Goal: Book appointment/travel/reservation

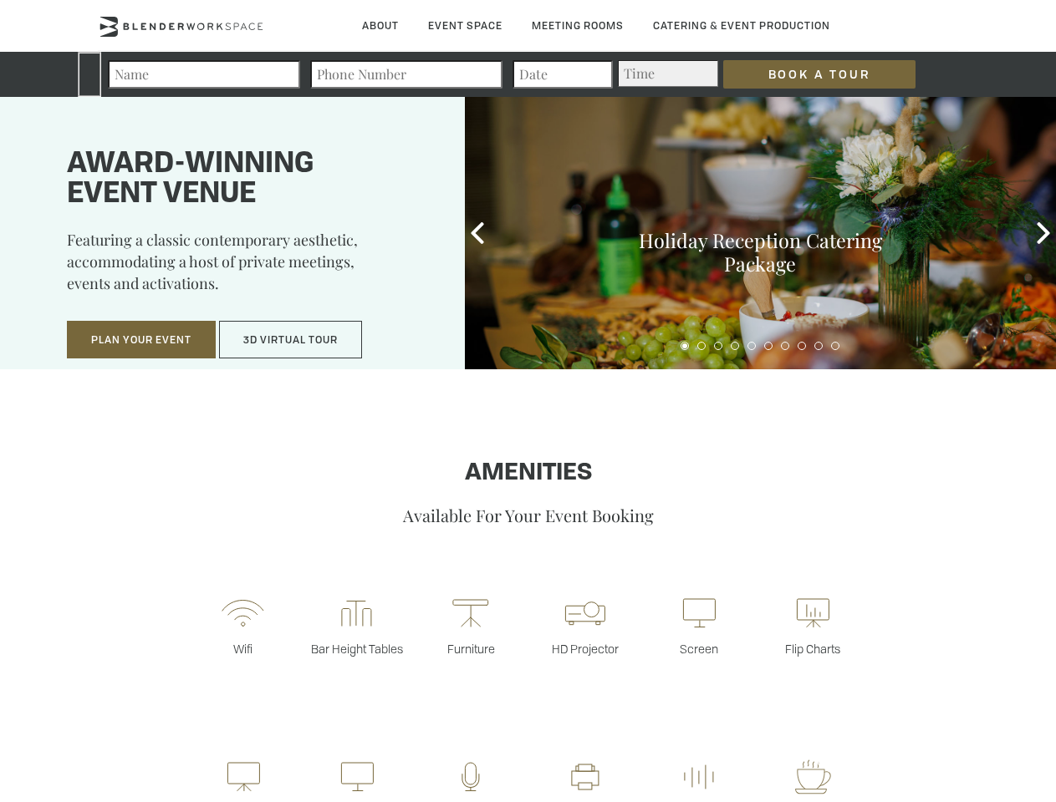
click at [806, 74] on input "Book a Tour" at bounding box center [819, 74] width 192 height 28
click at [141, 340] on button "Plan Your Event" at bounding box center [141, 340] width 149 height 38
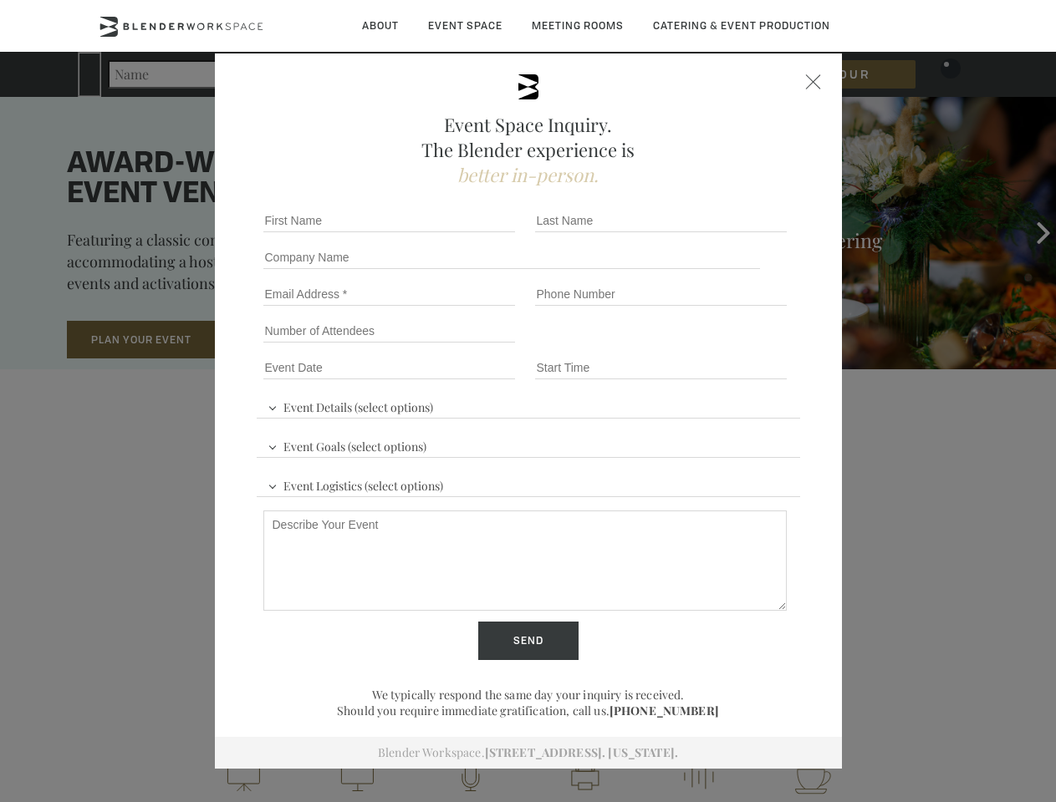
click at [291, 340] on button "3D Virtual Tour" at bounding box center [290, 340] width 143 height 38
click at [477, 233] on icon at bounding box center [477, 233] width 22 height 22
click at [1043, 233] on div "Holiday Reception Catering Package" at bounding box center [760, 233] width 591 height 272
click at [685, 346] on div at bounding box center [760, 343] width 591 height 23
click at [701, 346] on div at bounding box center [760, 343] width 591 height 23
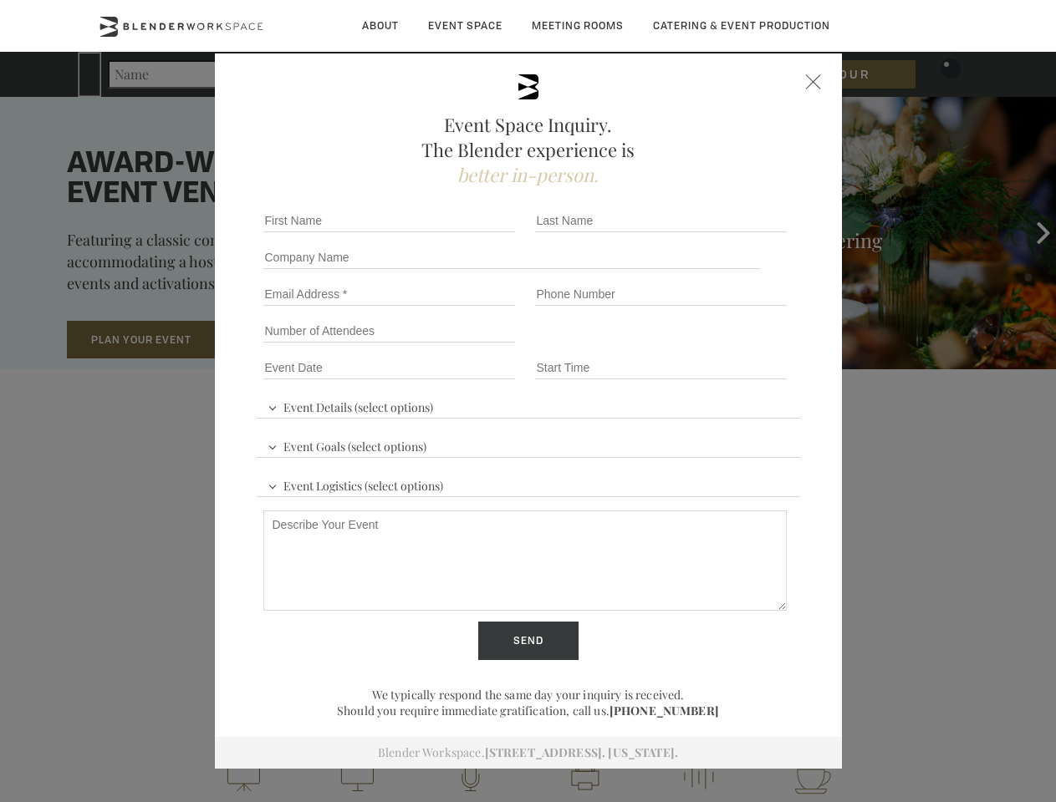
click at [718, 346] on div at bounding box center [760, 343] width 591 height 23
click at [735, 346] on div at bounding box center [760, 343] width 591 height 23
click at [751, 346] on div at bounding box center [760, 343] width 591 height 23
